Goal: Navigation & Orientation: Find specific page/section

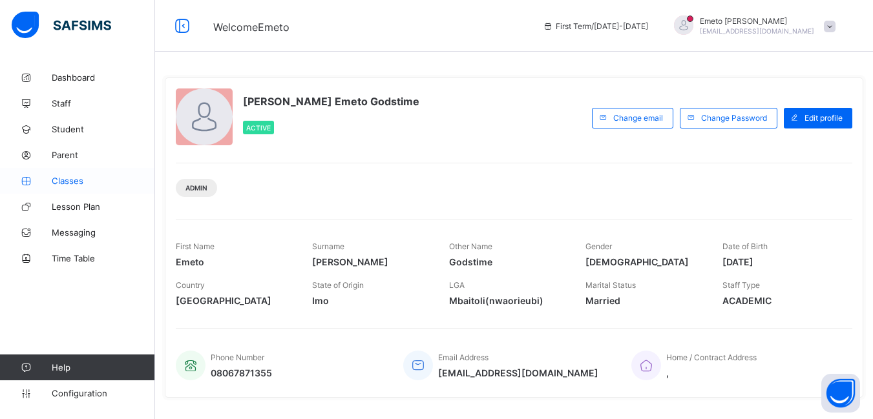
click at [66, 185] on span "Classes" at bounding box center [103, 181] width 103 height 10
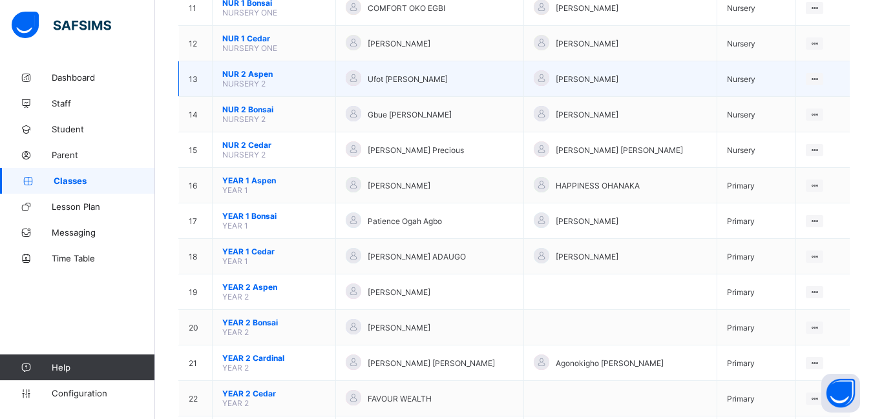
scroll to position [581, 0]
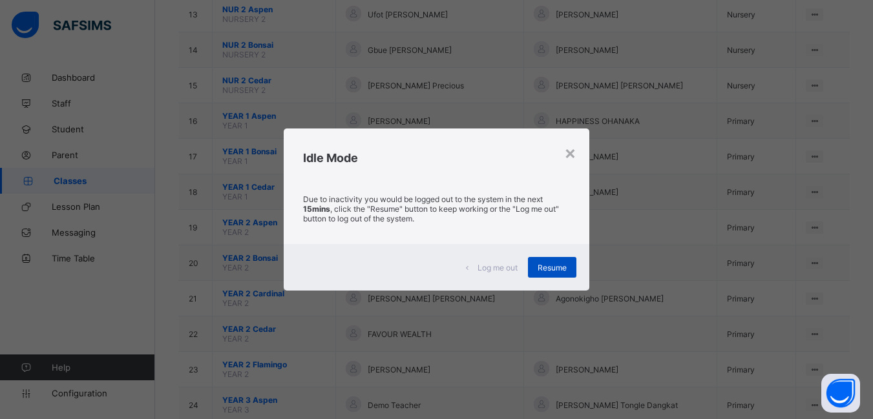
click at [549, 267] on span "Resume" at bounding box center [551, 268] width 29 height 10
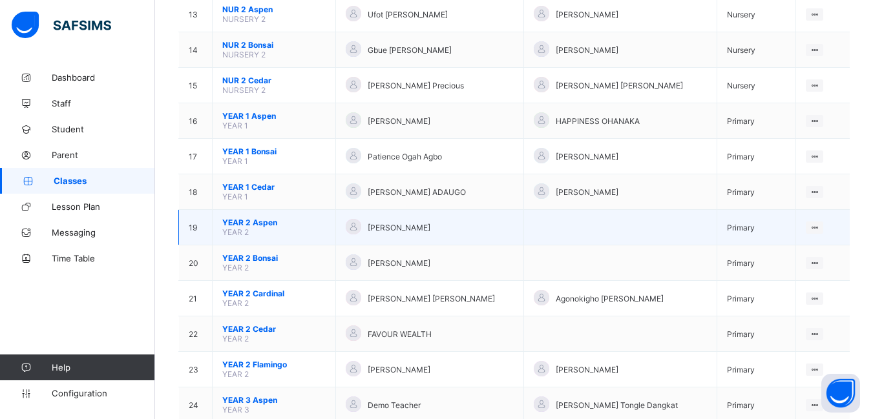
scroll to position [646, 0]
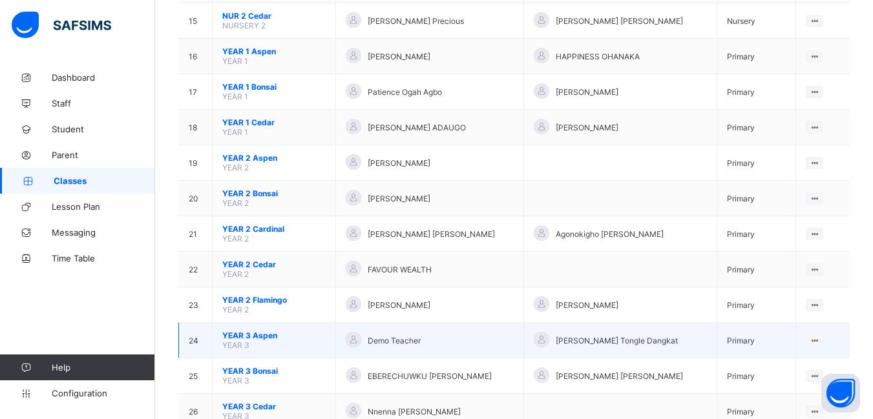
click at [253, 336] on span "YEAR 3 Aspen" at bounding box center [273, 336] width 103 height 10
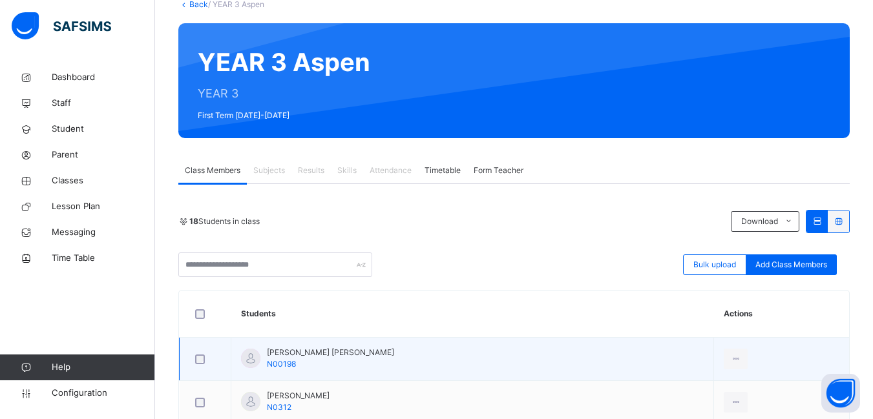
scroll to position [65, 0]
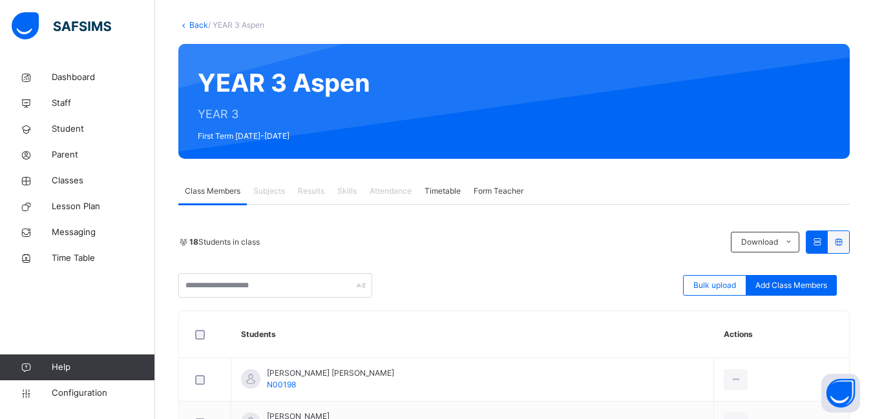
click at [269, 193] on span "Subjects" at bounding box center [269, 191] width 32 height 12
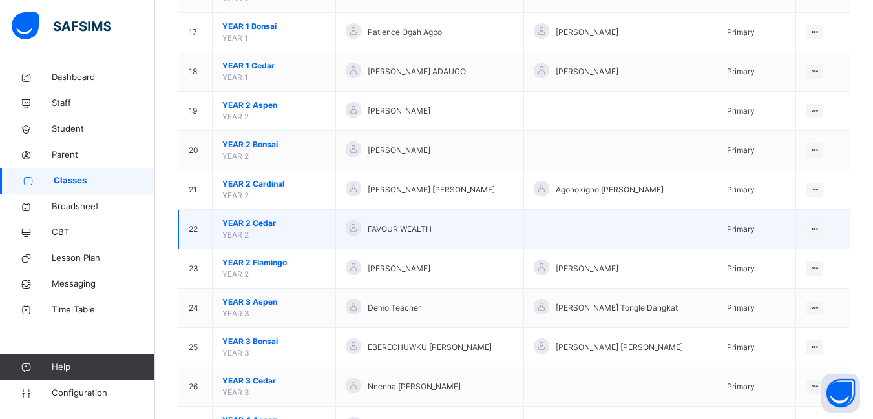
scroll to position [904, 0]
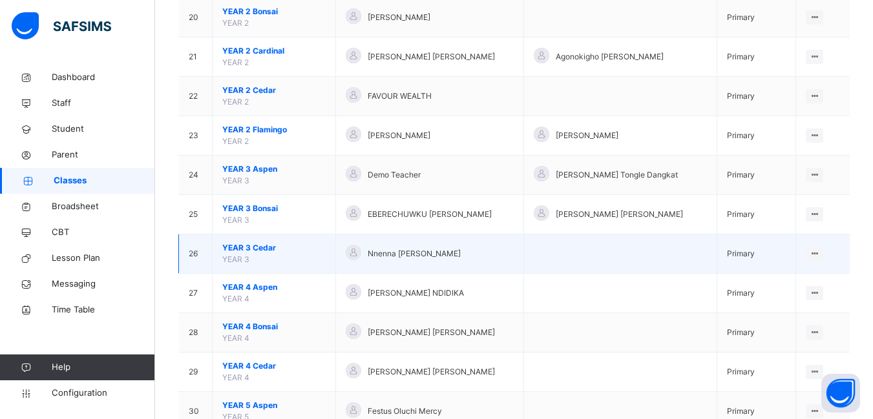
click at [253, 248] on span "YEAR 3 Cedar" at bounding box center [273, 248] width 103 height 12
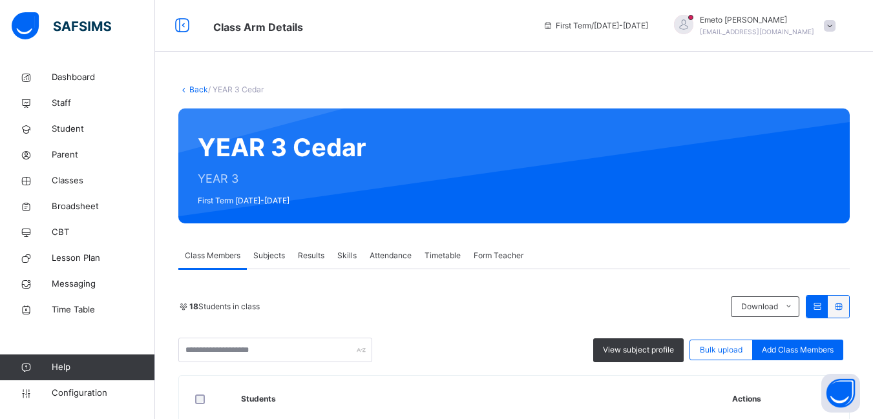
click at [269, 256] on span "Subjects" at bounding box center [269, 256] width 32 height 12
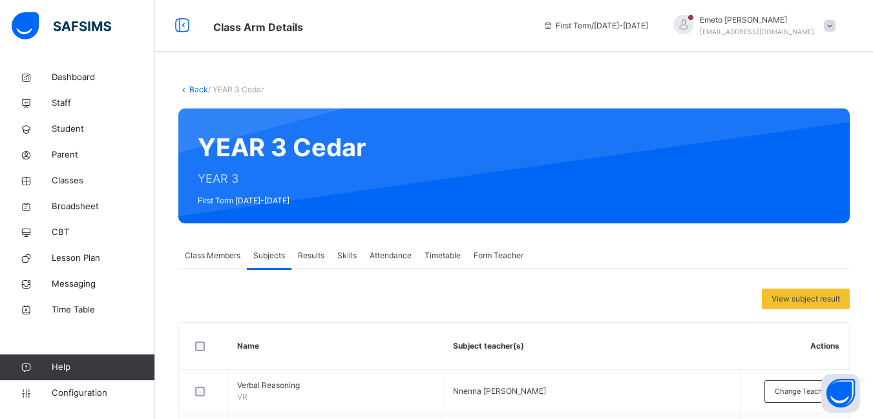
click at [193, 89] on link "Back" at bounding box center [198, 90] width 19 height 10
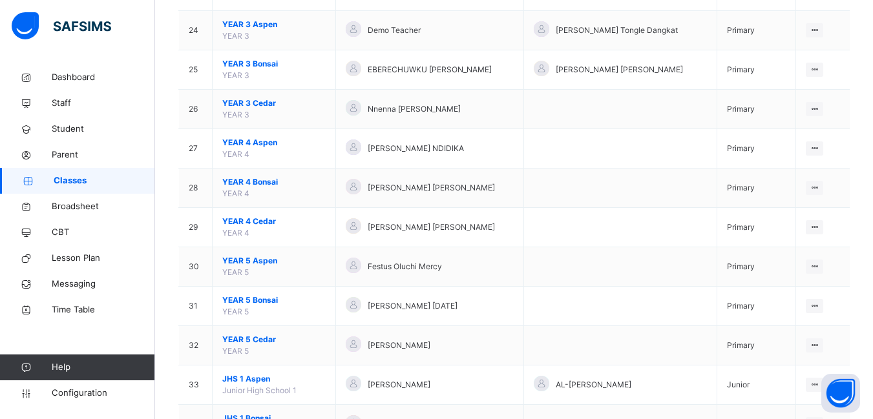
scroll to position [1033, 0]
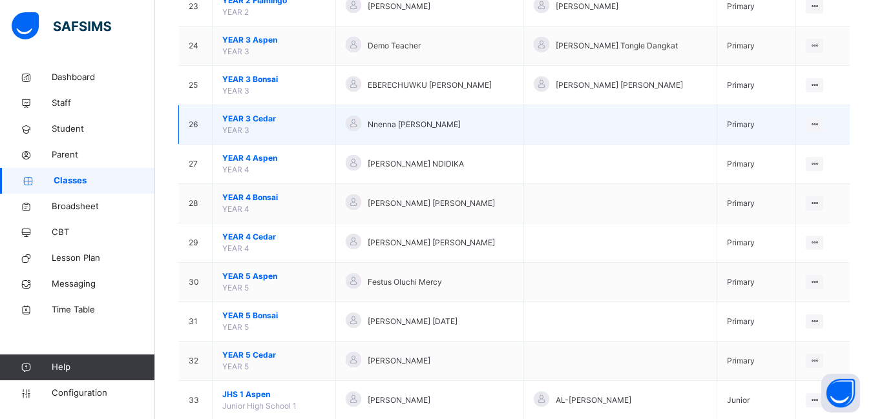
click at [253, 116] on span "YEAR 3 Cedar" at bounding box center [273, 119] width 103 height 12
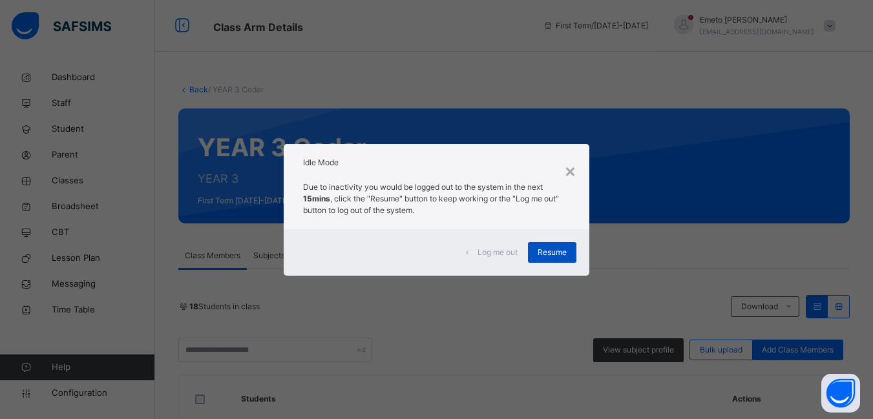
click at [543, 254] on span "Resume" at bounding box center [551, 253] width 29 height 12
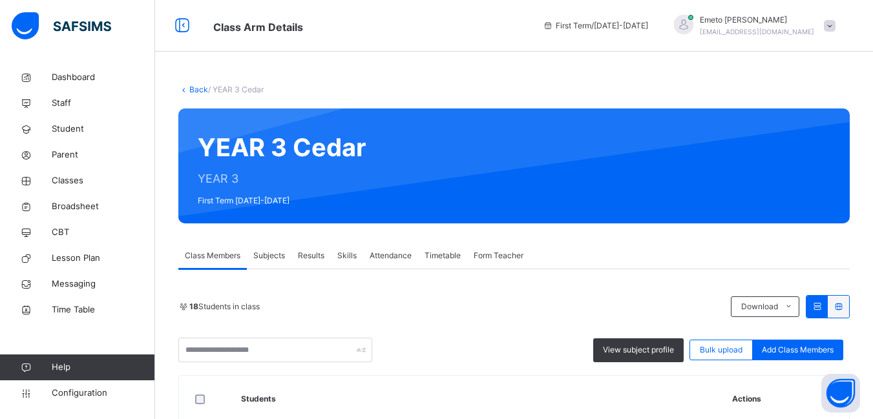
click at [271, 256] on span "Subjects" at bounding box center [269, 256] width 32 height 12
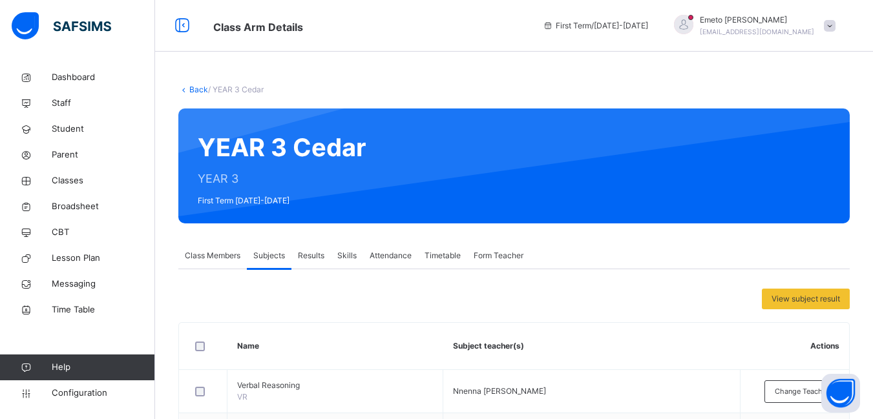
click at [196, 89] on link "Back" at bounding box center [198, 90] width 19 height 10
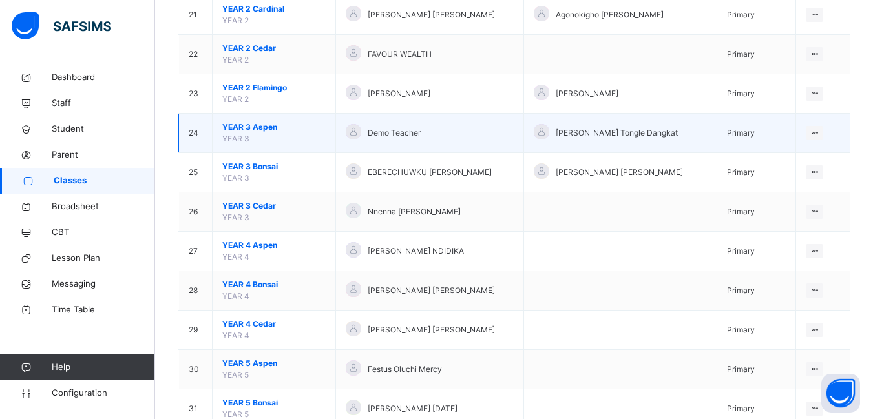
scroll to position [969, 0]
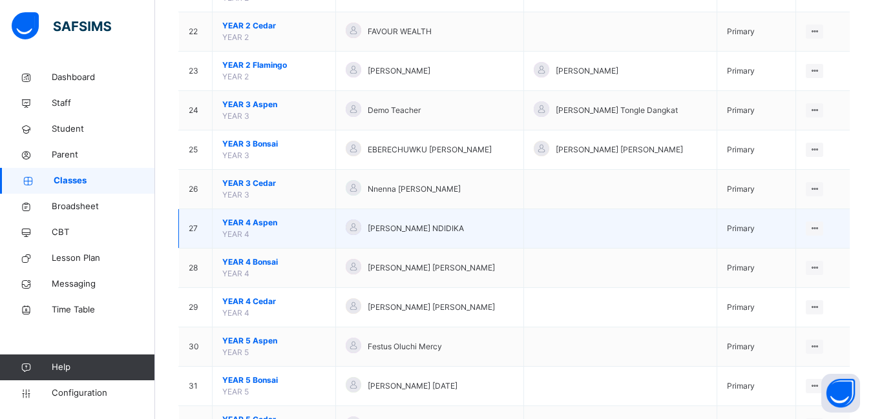
click at [258, 220] on span "YEAR 4 Aspen" at bounding box center [273, 223] width 103 height 12
